Goal: Information Seeking & Learning: Find specific page/section

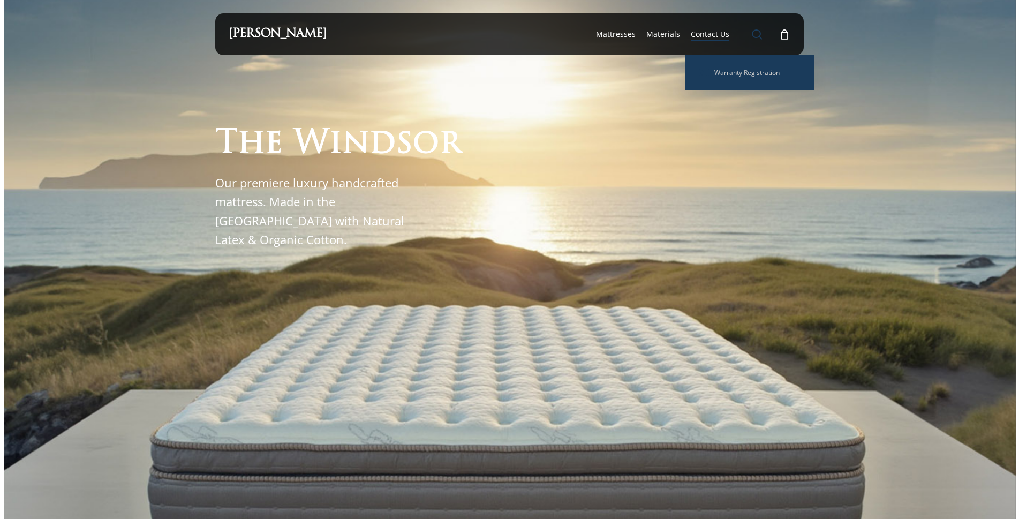
click at [763, 35] on span "Main Menu" at bounding box center [757, 34] width 11 height 11
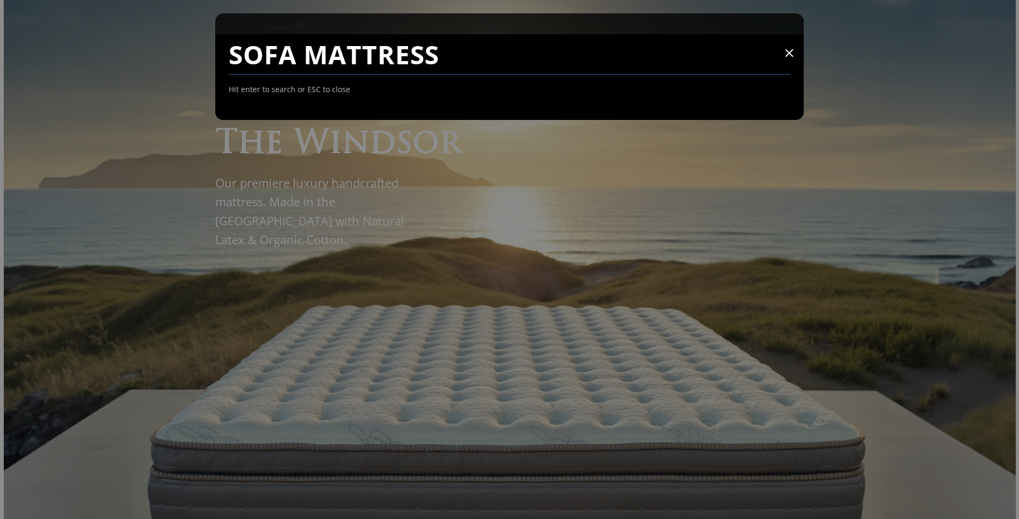
type input "SOFA MATTRESS"
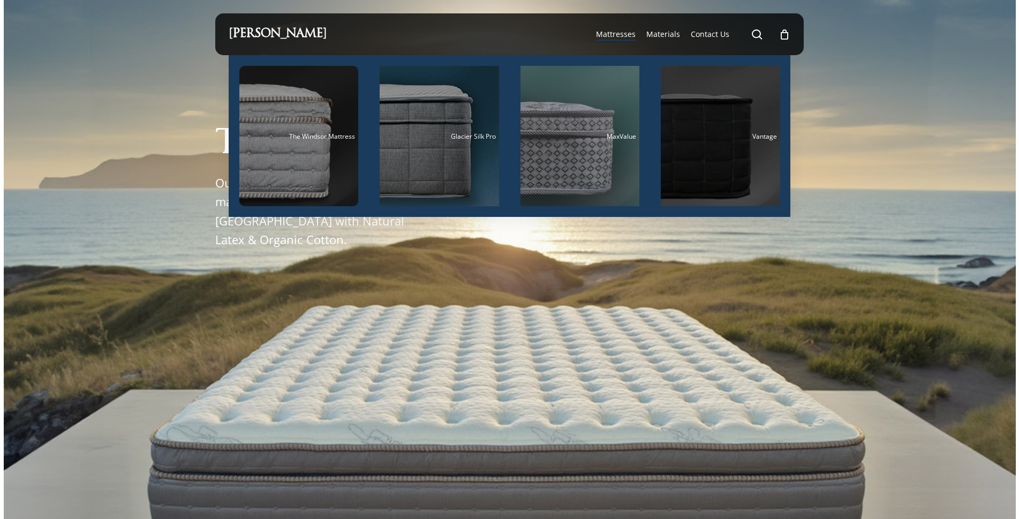
click at [709, 166] on div "Main Menu" at bounding box center [720, 136] width 119 height 140
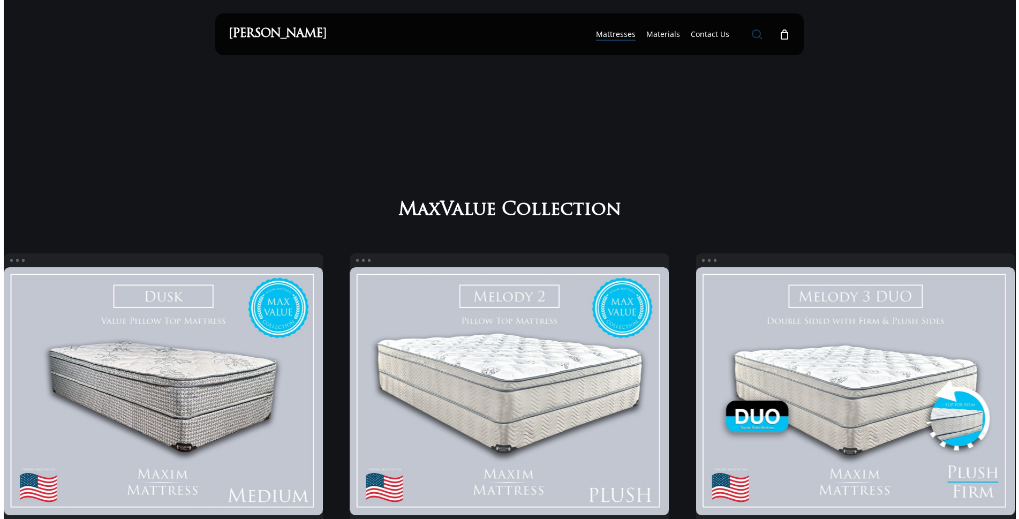
click at [760, 36] on span "Main Menu" at bounding box center [757, 34] width 11 height 11
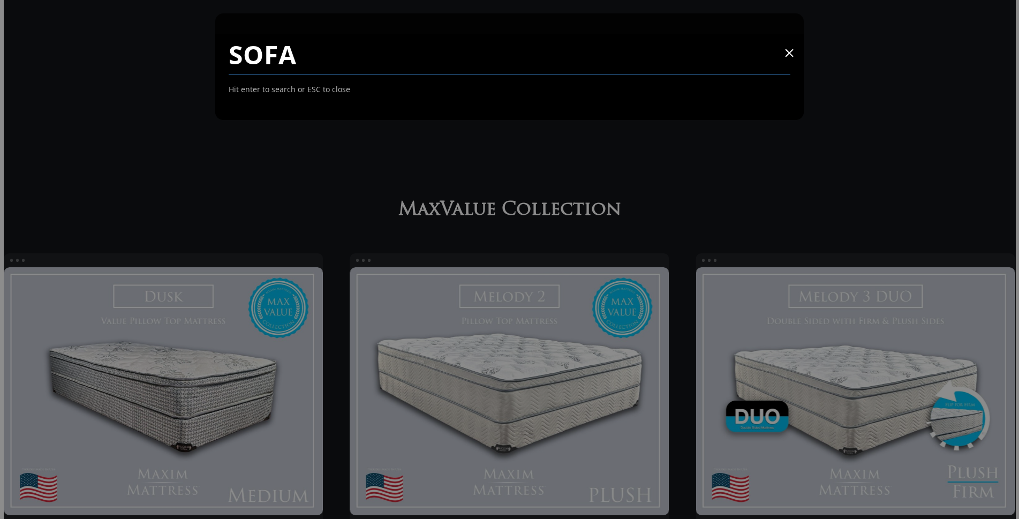
type input "SOFA"
